Goal: Task Accomplishment & Management: Manage account settings

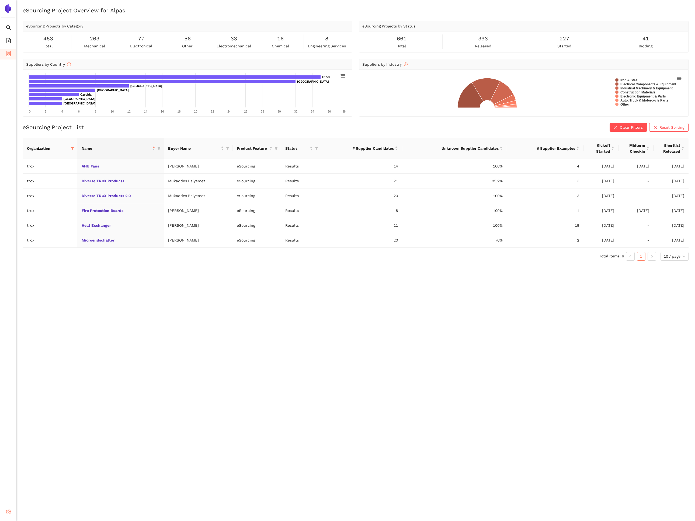
click at [16, 318] on span "Settings" at bounding box center [21, 512] width 15 height 11
click at [38, 318] on span "Internal Area" at bounding box center [39, 473] width 24 height 4
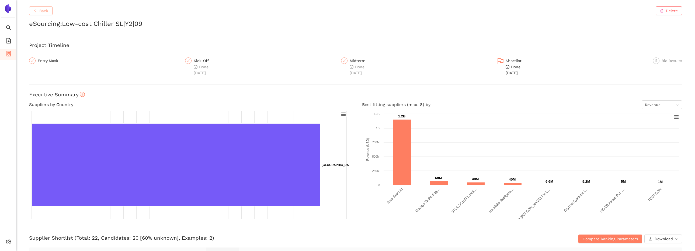
click at [40, 10] on span "Back" at bounding box center [43, 11] width 9 height 6
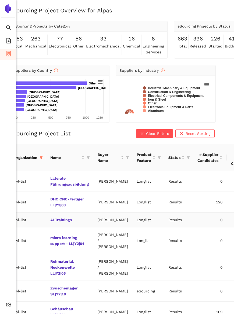
scroll to position [25, 13]
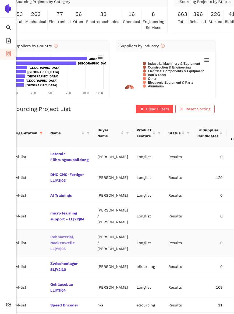
click at [0, 0] on link "Rohmaterial, Nockenwelle LL|Y2|05" at bounding box center [0, 0] width 0 height 0
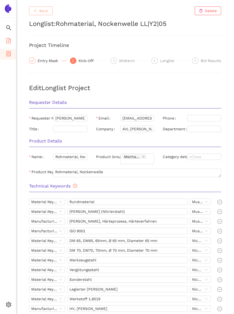
click at [42, 11] on span "Back" at bounding box center [43, 11] width 9 height 6
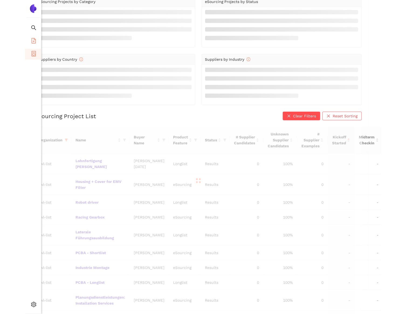
scroll to position [25, 0]
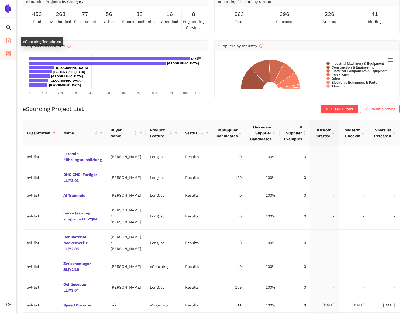
click at [7, 39] on icon "file-add" at bounding box center [8, 40] width 4 height 5
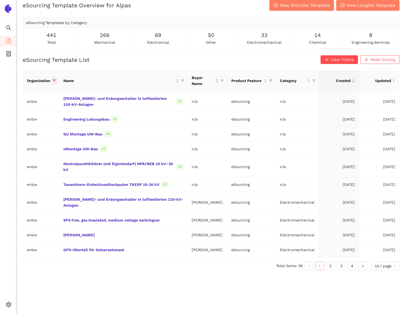
click at [55, 78] on span at bounding box center [53, 81] width 5 height 8
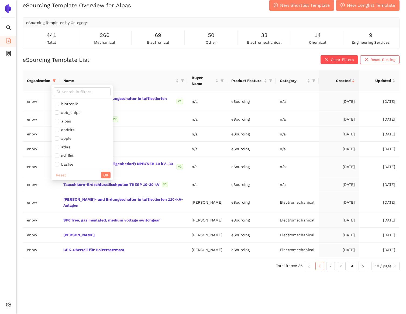
click at [59, 172] on span "Reset" at bounding box center [61, 175] width 10 height 6
checkbox input "false"
click at [66, 91] on input "text" at bounding box center [85, 92] width 46 height 6
click at [74, 93] on input "text" at bounding box center [85, 92] width 46 height 6
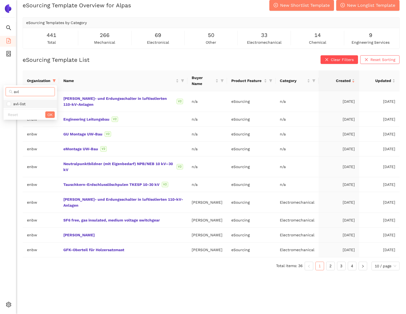
type input "avl"
click at [29, 104] on span "avl-list" at bounding box center [30, 104] width 47 height 6
checkbox input "true"
click at [47, 116] on span "OK" at bounding box center [49, 115] width 5 height 6
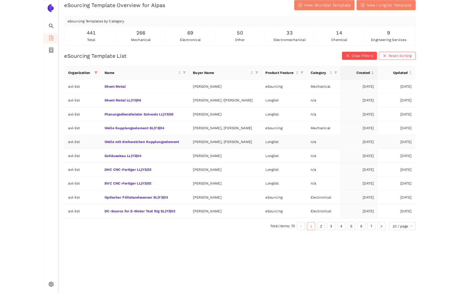
scroll to position [0, 0]
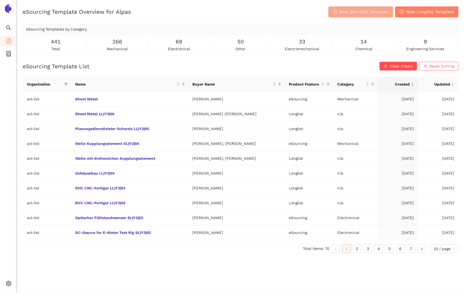
click at [360, 15] on span "New Shortlist Template" at bounding box center [364, 11] width 50 height 7
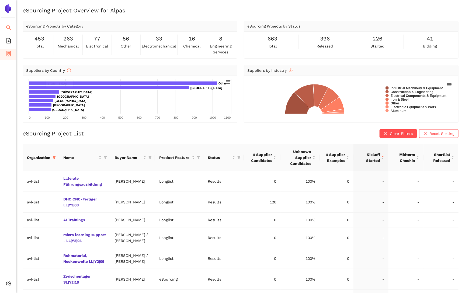
click at [7, 27] on icon "search" at bounding box center [8, 27] width 5 height 5
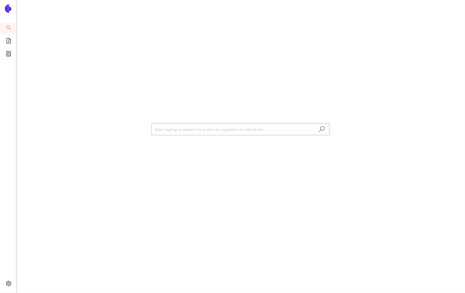
click at [171, 126] on input "search" at bounding box center [240, 129] width 171 height 12
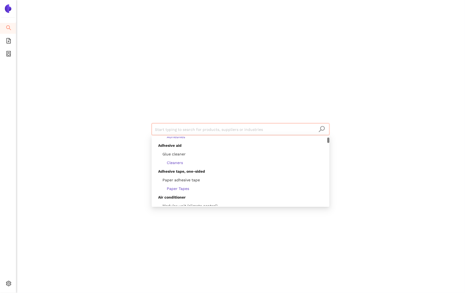
scroll to position [168, 0]
click at [207, 179] on div "Paper adhesive tape" at bounding box center [242, 180] width 168 height 6
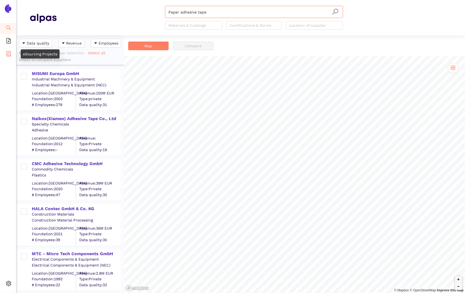
click at [12, 54] on li "eSourcing Projects" at bounding box center [8, 54] width 16 height 11
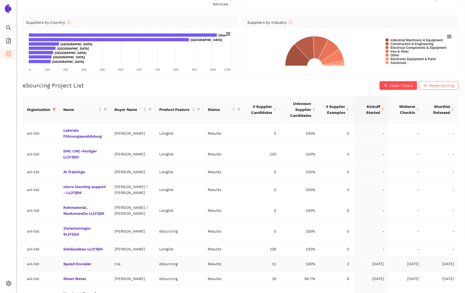
scroll to position [24, 0]
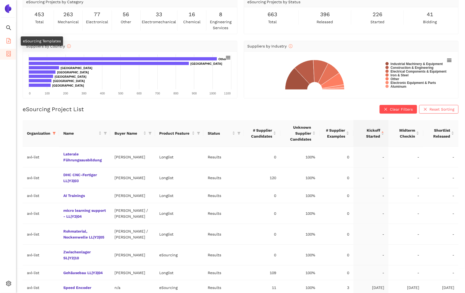
click at [5, 37] on li "eSourcing Templates" at bounding box center [8, 41] width 16 height 11
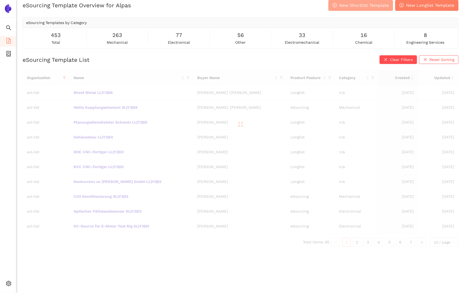
click at [359, 7] on span "New Shortlist Template" at bounding box center [364, 5] width 50 height 7
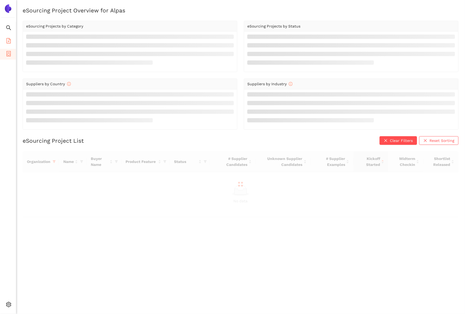
click at [8, 38] on icon "file-add" at bounding box center [8, 40] width 4 height 5
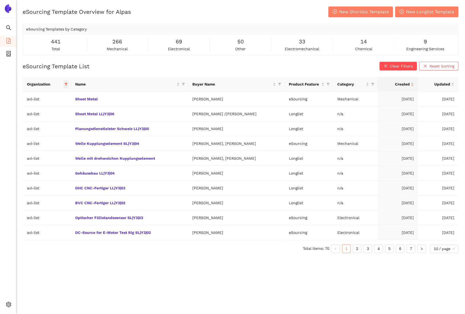
click at [67, 81] on span at bounding box center [65, 84] width 5 height 8
click at [21, 177] on span "Reset" at bounding box center [18, 178] width 10 height 6
checkbox input "false"
click at [28, 92] on span at bounding box center [39, 95] width 57 height 9
type input "de"
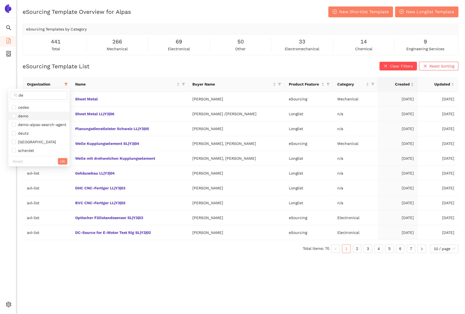
click at [38, 117] on span "demo" at bounding box center [39, 116] width 55 height 6
checkbox input "true"
click at [64, 162] on span "OK" at bounding box center [62, 161] width 5 height 6
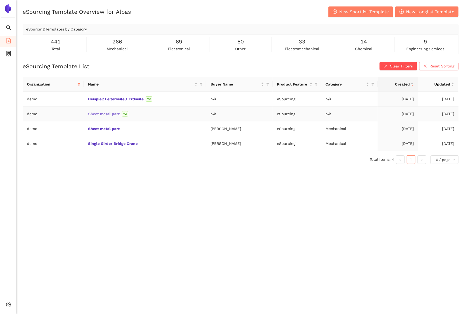
click at [0, 0] on link "Sheet metal part" at bounding box center [0, 0] width 0 height 0
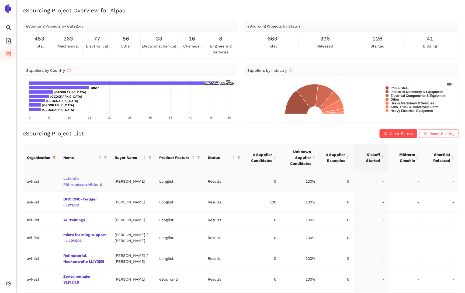
click at [0, 0] on link "Laterale Führungsausbildung" at bounding box center [0, 0] width 0 height 0
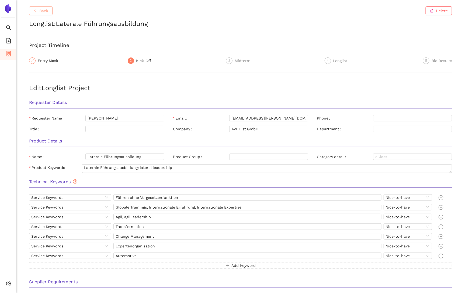
click at [49, 15] on button "Back" at bounding box center [40, 10] width 23 height 9
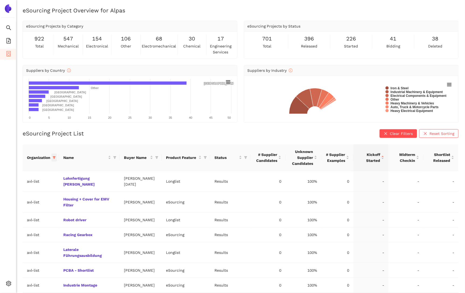
click at [55, 157] on icon "filter" at bounding box center [54, 157] width 3 height 3
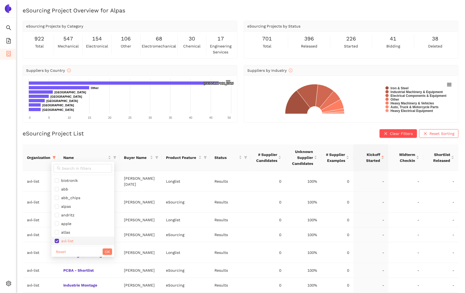
click at [64, 244] on body "Search eSourcing Templates eSourcing Projects Settings eSourcing Project Overvi…" at bounding box center [232, 146] width 465 height 293
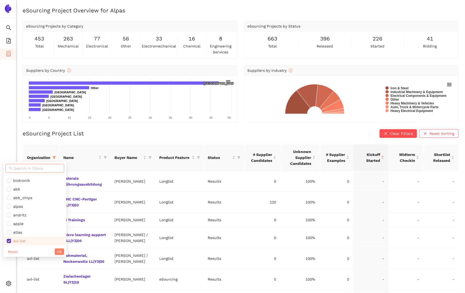
click at [26, 165] on input "text" at bounding box center [37, 168] width 47 height 6
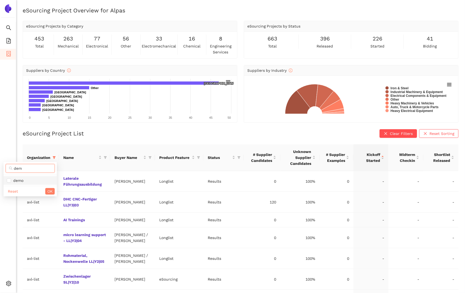
type input "dem"
click at [27, 177] on li "demo" at bounding box center [30, 180] width 53 height 9
checkbox input "true"
click at [44, 189] on div "Reset OK" at bounding box center [30, 191] width 53 height 11
click at [51, 192] on span "OK" at bounding box center [49, 191] width 5 height 6
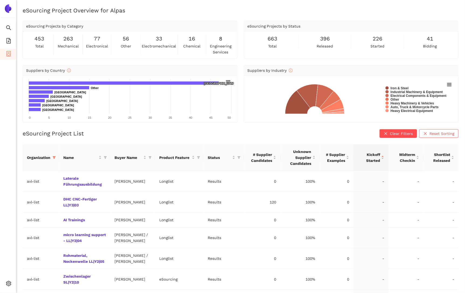
scroll to position [84, 0]
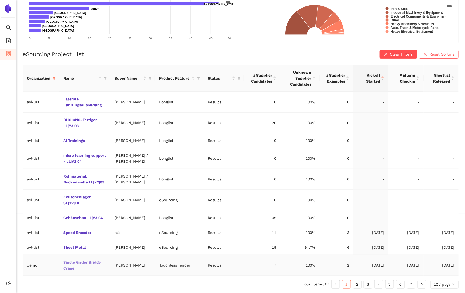
click at [0, 0] on link "Single Girder Bridge Crane" at bounding box center [0, 0] width 0 height 0
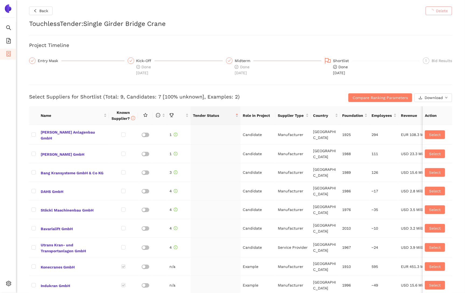
checkbox input "true"
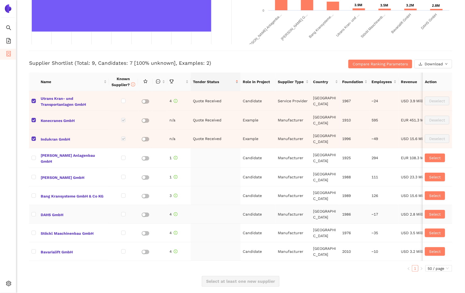
scroll to position [11, 0]
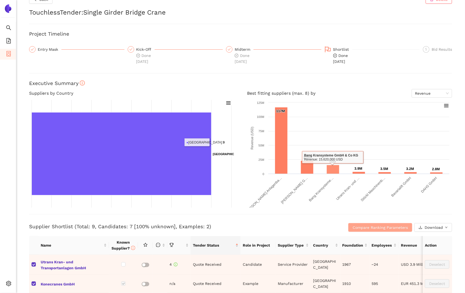
click at [360, 227] on span "Compare Ranking Parameters" at bounding box center [380, 227] width 55 height 6
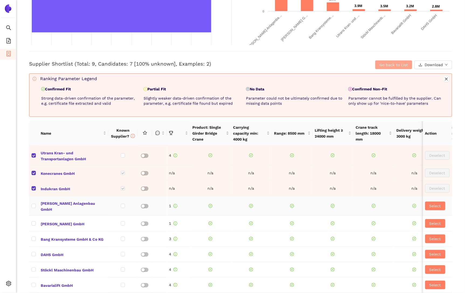
scroll to position [173, 0]
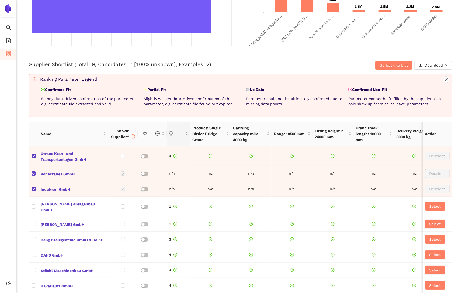
click at [180, 137] on div "this column is sortable" at bounding box center [178, 134] width 19 height 6
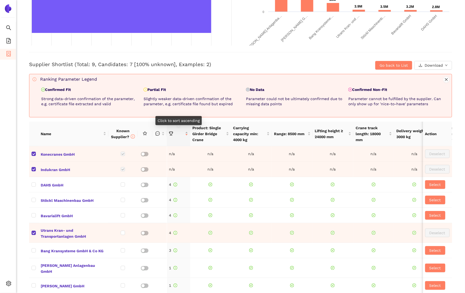
click at [178, 137] on div at bounding box center [178, 134] width 19 height 6
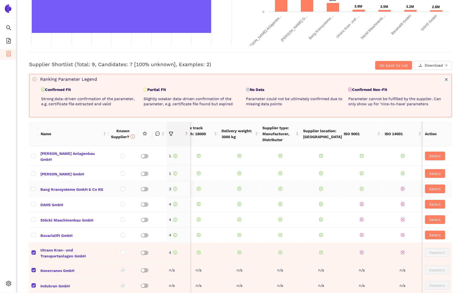
scroll to position [0, 0]
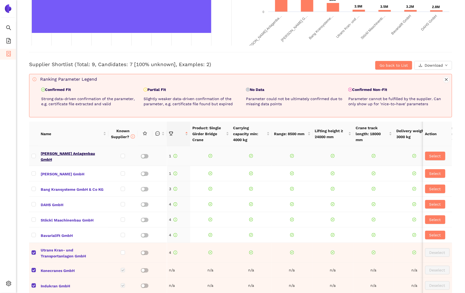
click at [72, 154] on span "Vollert Anlagenbau GmbH" at bounding box center [74, 155] width 66 height 13
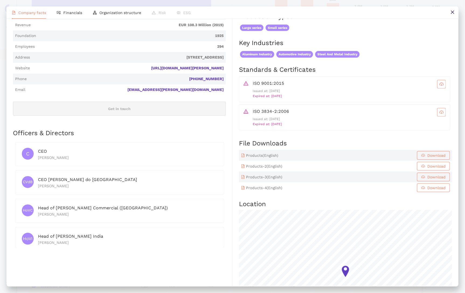
scroll to position [37, 0]
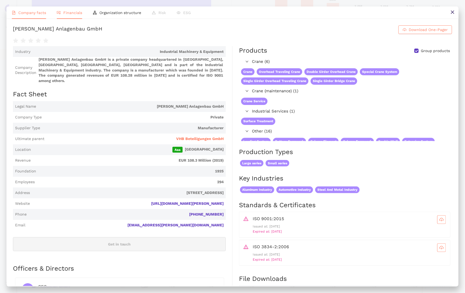
click at [73, 13] on span "Financials" at bounding box center [72, 13] width 19 height 4
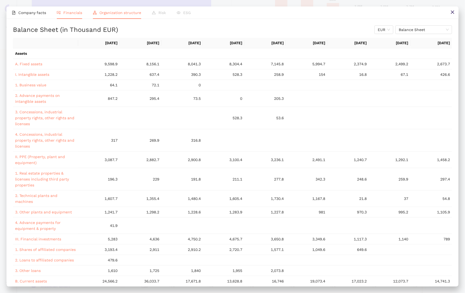
click at [131, 16] on li "Organization structure" at bounding box center [117, 12] width 59 height 12
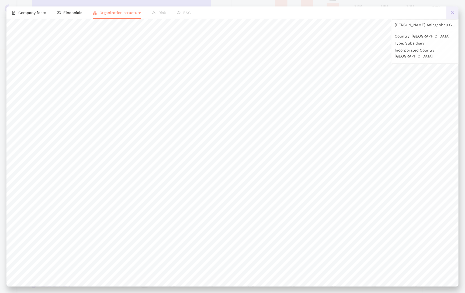
click at [448, 13] on button at bounding box center [452, 12] width 12 height 12
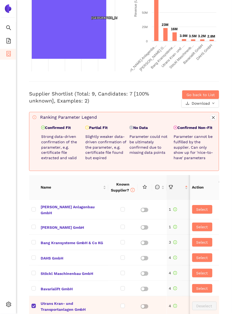
scroll to position [0, 0]
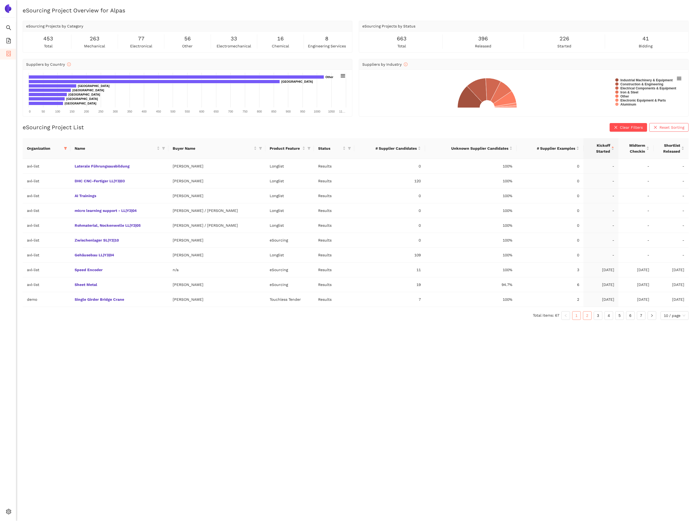
click at [588, 320] on link "2" at bounding box center [587, 316] width 8 height 8
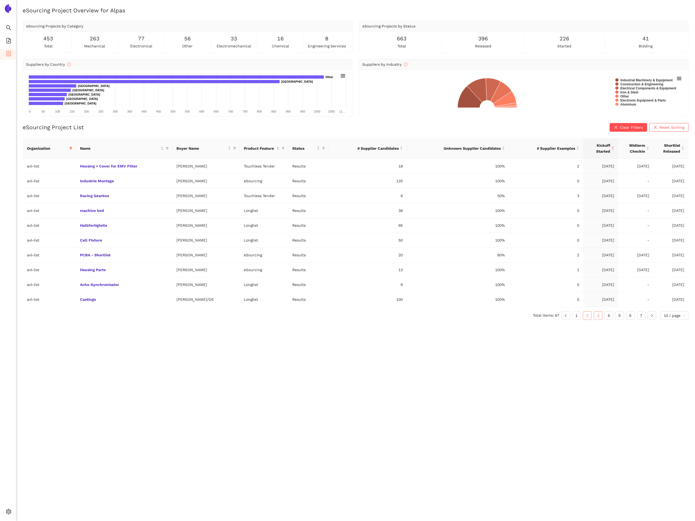
click at [599, 318] on link "3" at bounding box center [598, 316] width 8 height 8
click at [610, 318] on link "4" at bounding box center [609, 316] width 8 height 8
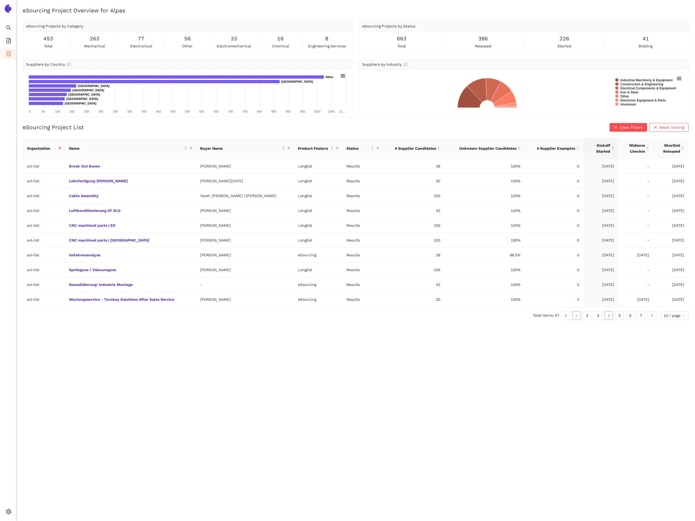
click at [580, 318] on link "1" at bounding box center [576, 316] width 8 height 8
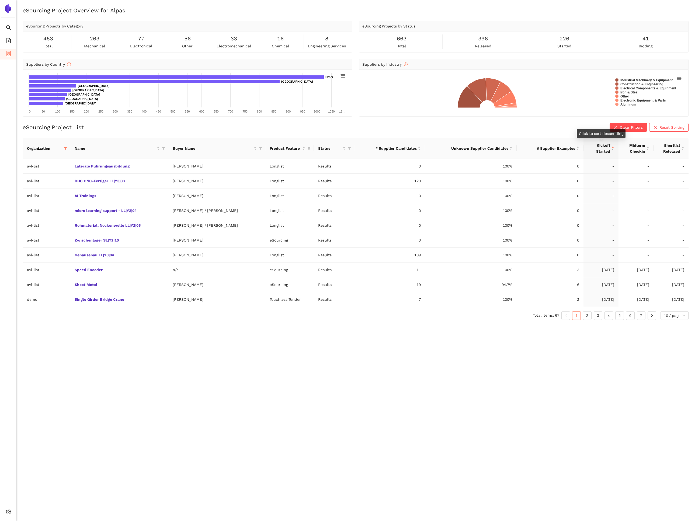
click at [613, 148] on div "Kickoff Started" at bounding box center [601, 149] width 26 height 12
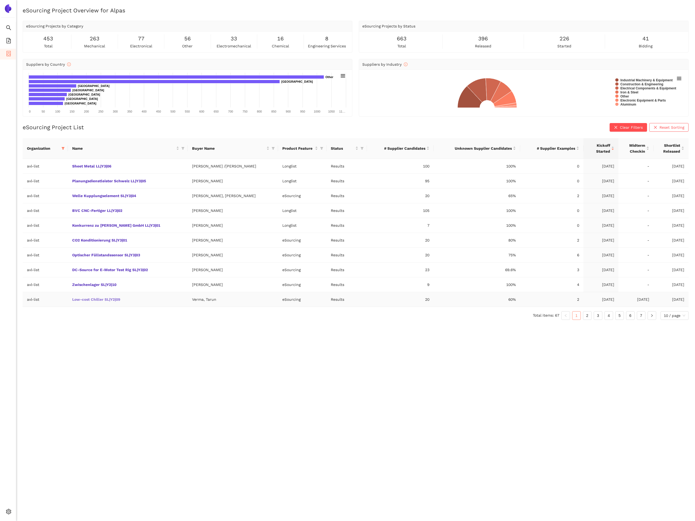
click at [0, 0] on link "Low-cost Chiller SL|Y2|09" at bounding box center [0, 0] width 0 height 0
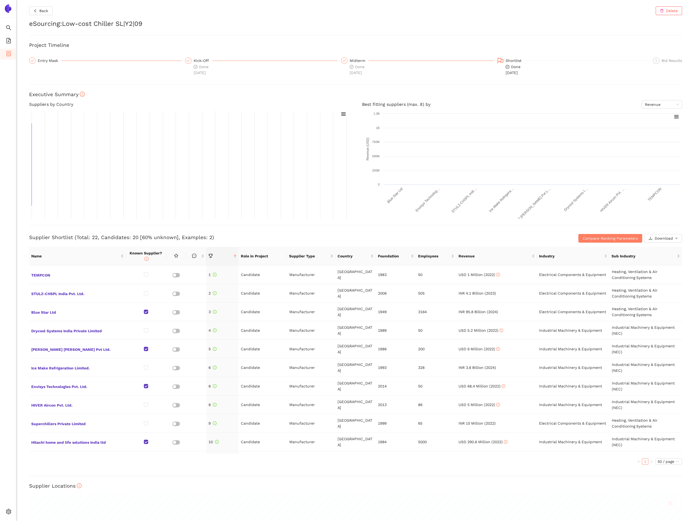
click at [43, 55] on div "Back Delete eSourcing : Low-cost Chiller SL|Y2|09 Project Timeline Entry Mask K…" at bounding box center [355, 260] width 679 height 521
click at [44, 59] on div "Entry Mask" at bounding box center [50, 60] width 24 height 6
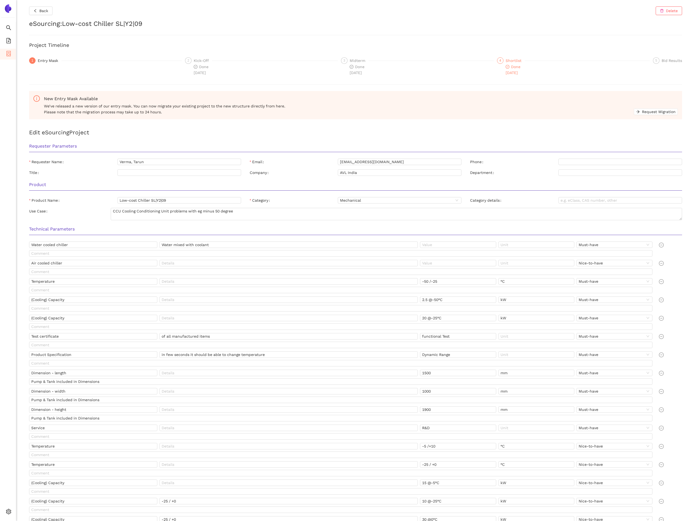
click at [513, 66] on span "Done 19.3.2025" at bounding box center [513, 70] width 15 height 10
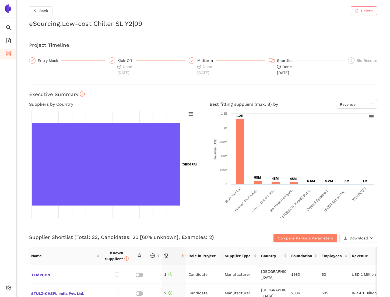
click at [81, 26] on h2 "eSourcing : Low-cost Chiller SL|Y2|09" at bounding box center [203, 23] width 348 height 9
drag, startPoint x: 81, startPoint y: 26, endPoint x: 137, endPoint y: 25, distance: 56.3
click at [137, 25] on h2 "eSourcing : Low-cost Chiller SL|Y2|09" at bounding box center [203, 23] width 348 height 9
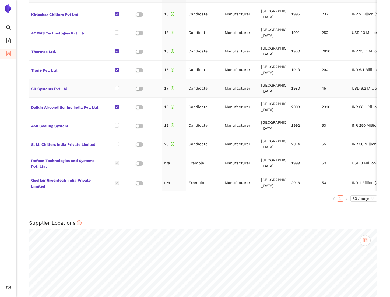
scroll to position [288, 0]
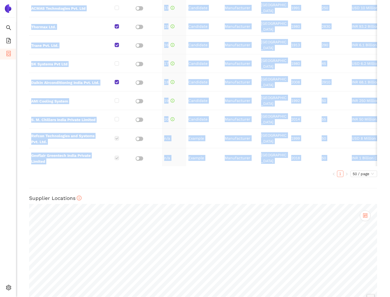
drag, startPoint x: 25, startPoint y: 134, endPoint x: 75, endPoint y: 169, distance: 60.7
click at [75, 169] on div "Back Delete eSourcing : Low-cost Chiller SL|Y2|09 Project Timeline Entry Mask K…" at bounding box center [203, 148] width 374 height 297
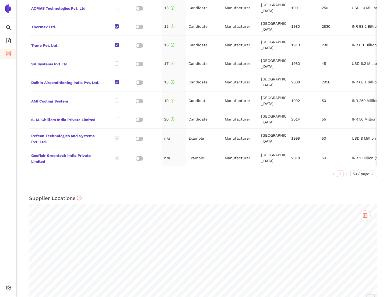
click at [95, 173] on ul "1 50 / page" at bounding box center [203, 174] width 348 height 6
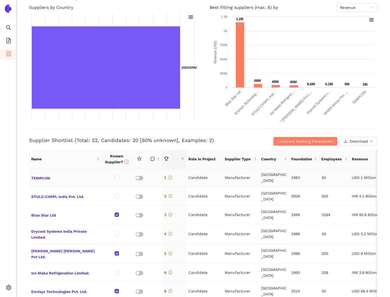
scroll to position [0, 0]
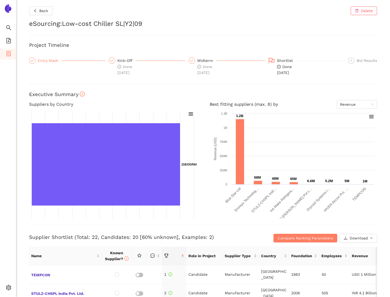
click at [51, 60] on div "Entry Mask" at bounding box center [50, 60] width 24 height 6
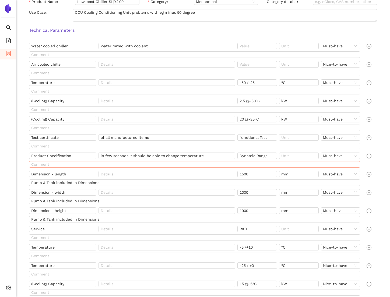
scroll to position [203, 0]
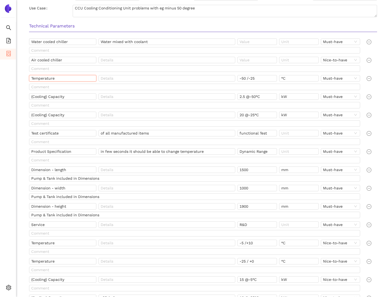
click at [34, 79] on input "Temperature" at bounding box center [62, 78] width 67 height 6
drag, startPoint x: 34, startPoint y: 79, endPoint x: 55, endPoint y: 79, distance: 20.5
click at [55, 79] on input "Temperature" at bounding box center [62, 78] width 67 height 6
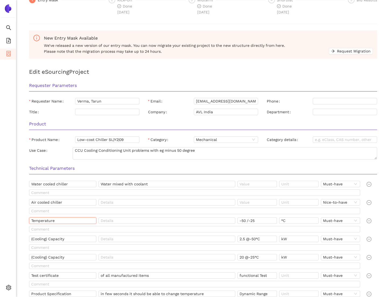
scroll to position [0, 0]
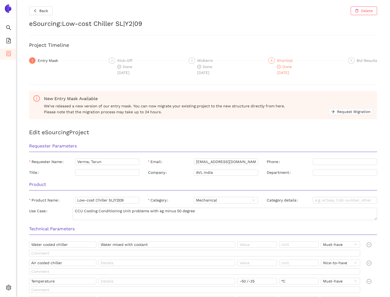
click at [289, 59] on div "Shortlist" at bounding box center [286, 60] width 19 height 6
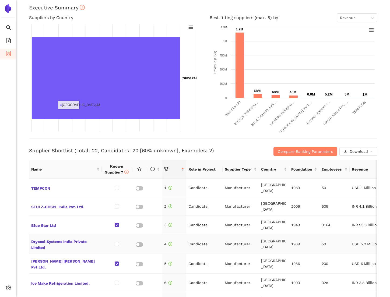
scroll to position [120, 0]
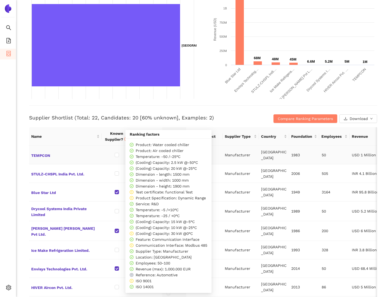
drag, startPoint x: 152, startPoint y: 163, endPoint x: 192, endPoint y: 186, distance: 45.3
click at [192, 186] on div "Product: Water cooled chiller Product: Air cooled chiller Temperature: -50 /-25…" at bounding box center [169, 216] width 78 height 148
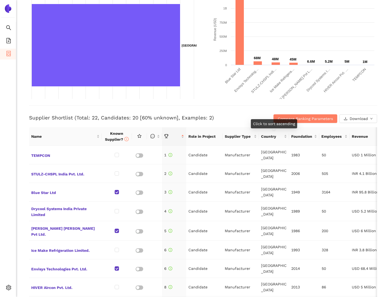
click at [287, 121] on div "Click to sort ascending" at bounding box center [274, 123] width 46 height 9
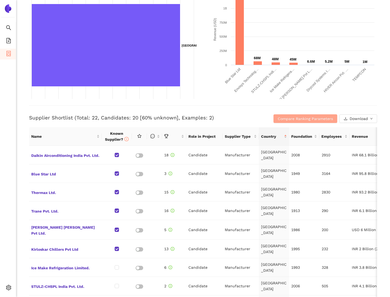
click at [292, 117] on span "Compare Ranking Parameters" at bounding box center [305, 119] width 55 height 6
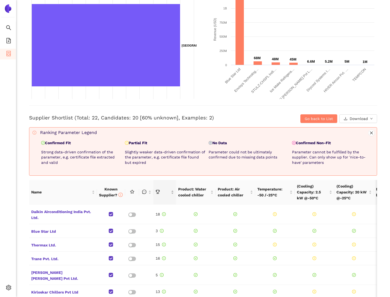
click at [160, 192] on span "this column is sortable" at bounding box center [163, 192] width 14 height 6
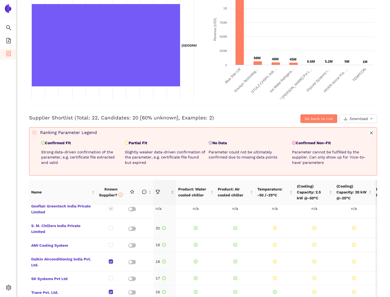
click at [162, 190] on span at bounding box center [163, 192] width 14 height 6
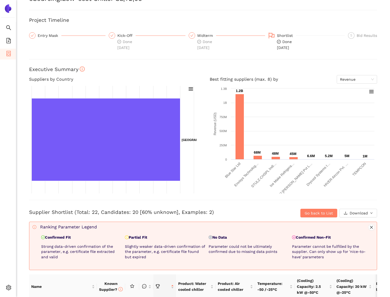
scroll to position [0, 0]
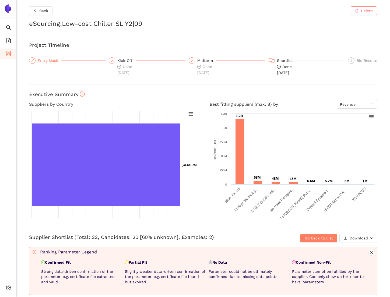
click at [41, 61] on div "Entry Mask" at bounding box center [50, 60] width 24 height 6
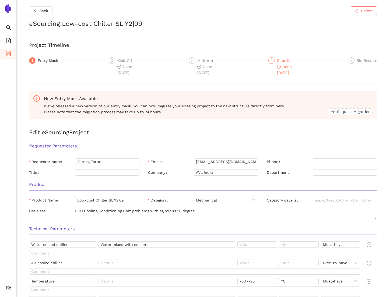
click at [294, 66] on div "Done 19.3.2025" at bounding box center [286, 70] width 19 height 12
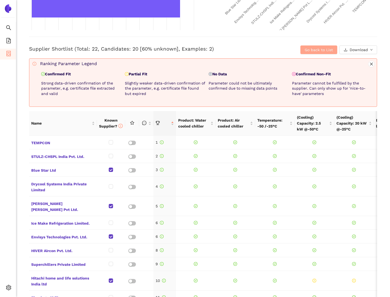
scroll to position [183, 0]
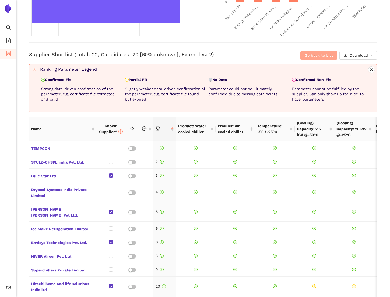
click at [324, 57] on span "Go back to List" at bounding box center [319, 56] width 28 height 6
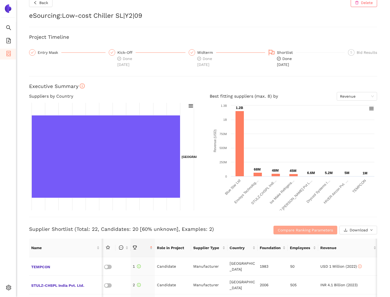
scroll to position [0, 0]
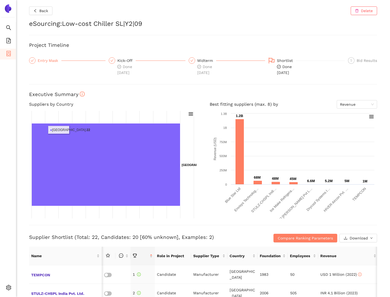
click at [55, 61] on div "Entry Mask" at bounding box center [50, 60] width 24 height 6
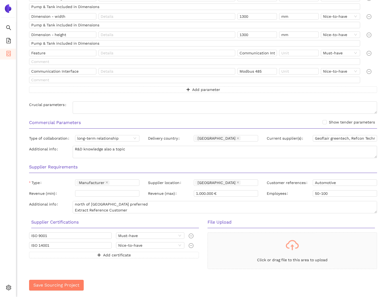
scroll to position [543, 0]
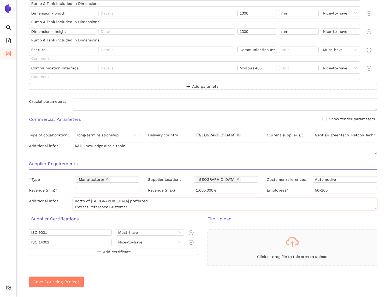
drag, startPoint x: 130, startPoint y: 200, endPoint x: 68, endPoint y: 201, distance: 61.4
click at [68, 201] on div "Additional info north of India preferred Extract Reference Customer References:…" at bounding box center [203, 204] width 348 height 12
click at [60, 206] on div "Additional info" at bounding box center [51, 204] width 44 height 12
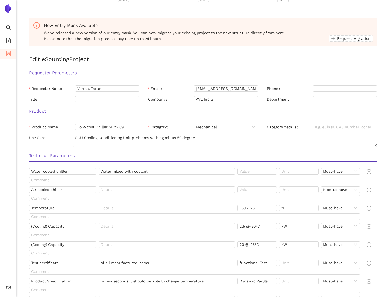
scroll to position [0, 0]
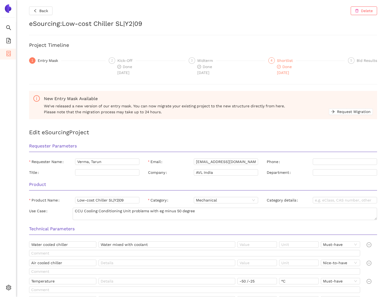
click at [276, 64] on div "4 Shortlist Done 19.3.2025" at bounding box center [307, 66] width 77 height 18
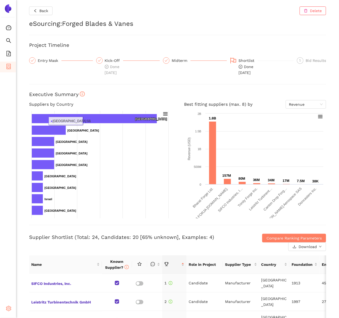
scroll to position [51, 0]
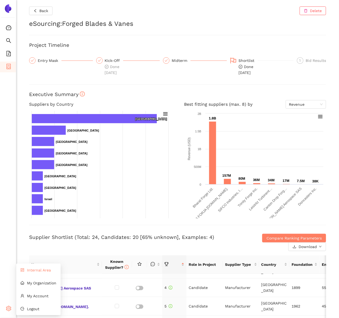
click at [43, 272] on span "Internal Area" at bounding box center [39, 270] width 24 height 4
